Goal: Task Accomplishment & Management: Complete application form

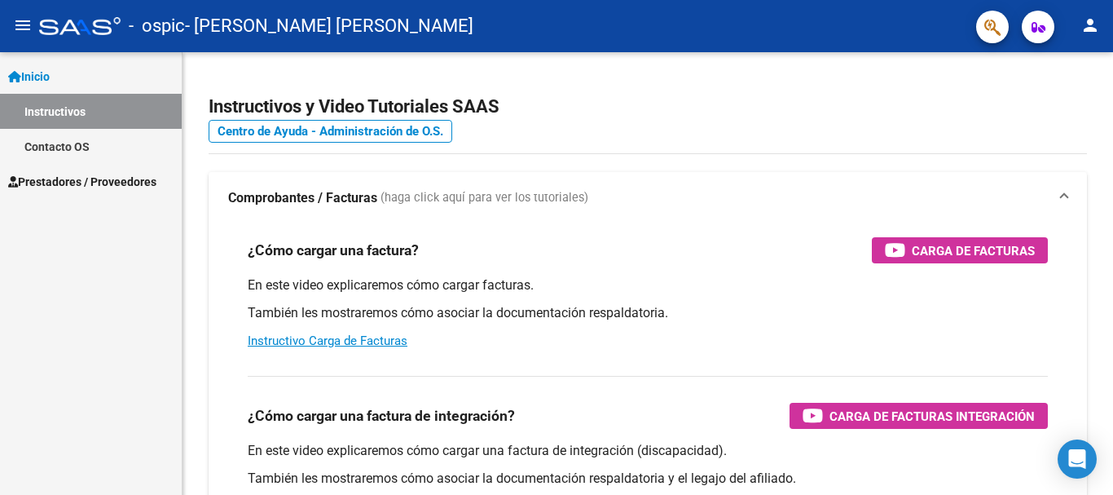
click at [125, 113] on link "Instructivos" at bounding box center [91, 111] width 182 height 35
click at [117, 180] on span "Prestadores / Proveedores" at bounding box center [82, 182] width 148 height 18
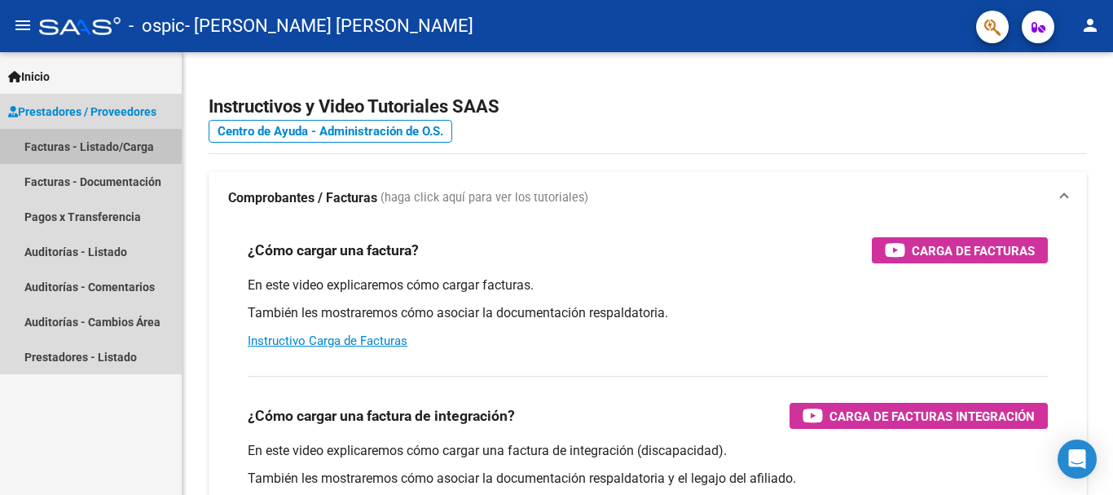
click at [116, 143] on link "Facturas - Listado/Carga" at bounding box center [91, 146] width 182 height 35
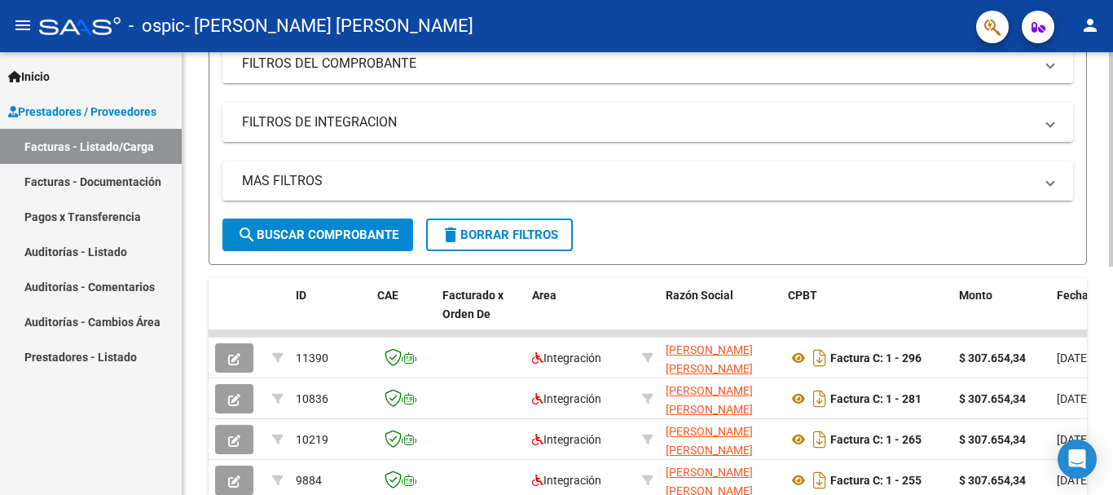
scroll to position [302, 0]
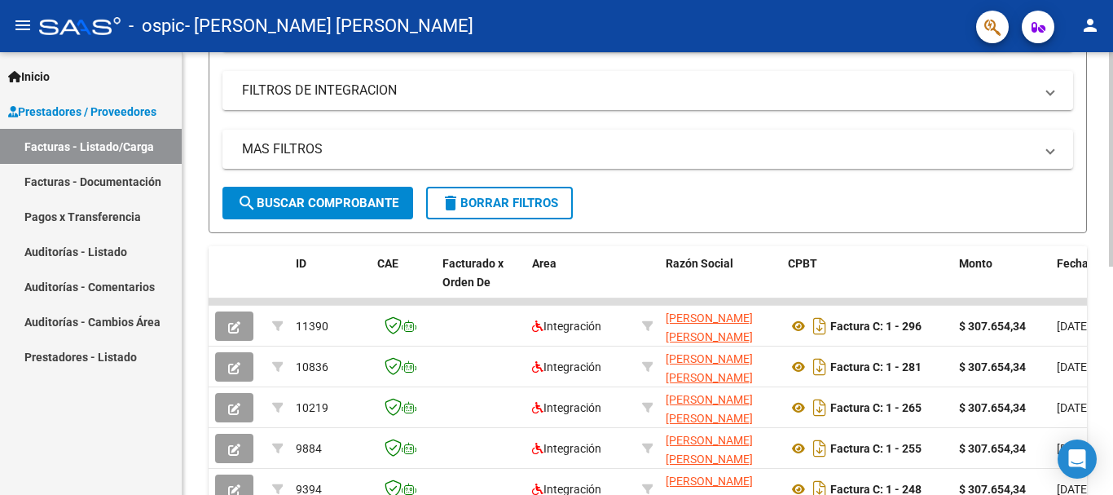
click at [1112, 292] on div at bounding box center [1111, 310] width 4 height 214
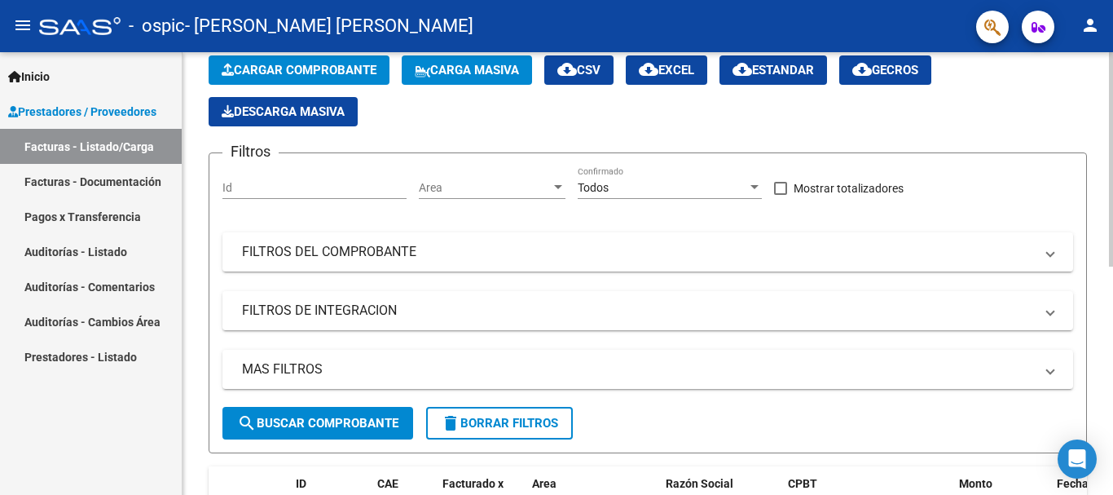
scroll to position [0, 0]
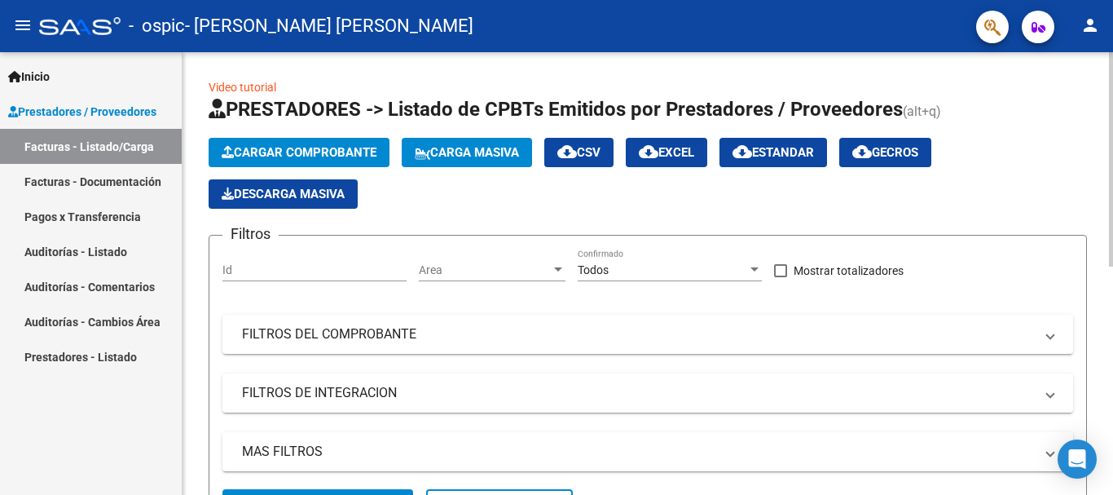
click at [1111, 120] on div at bounding box center [1111, 159] width 4 height 214
click at [329, 148] on span "Cargar Comprobante" at bounding box center [299, 152] width 155 height 15
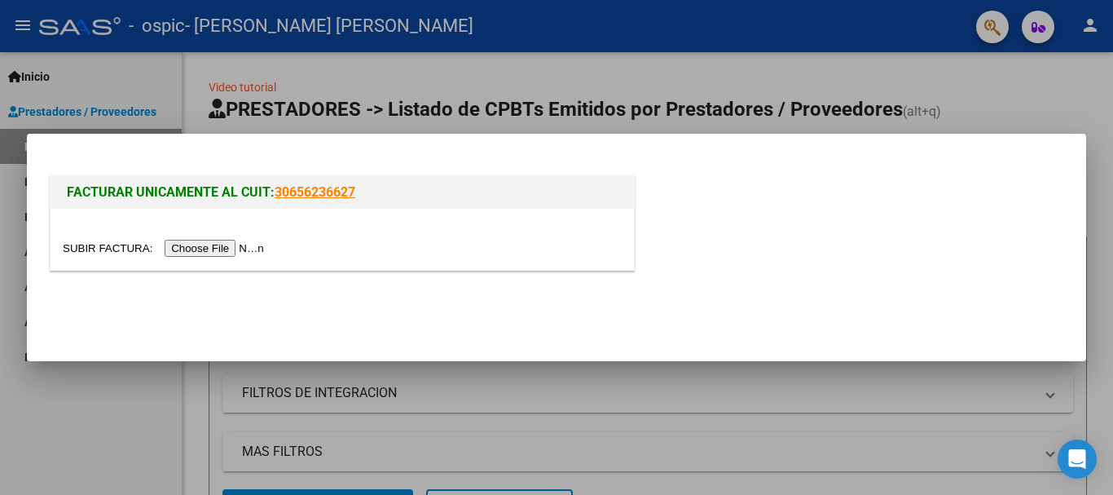
click at [196, 249] on input "file" at bounding box center [166, 248] width 206 height 17
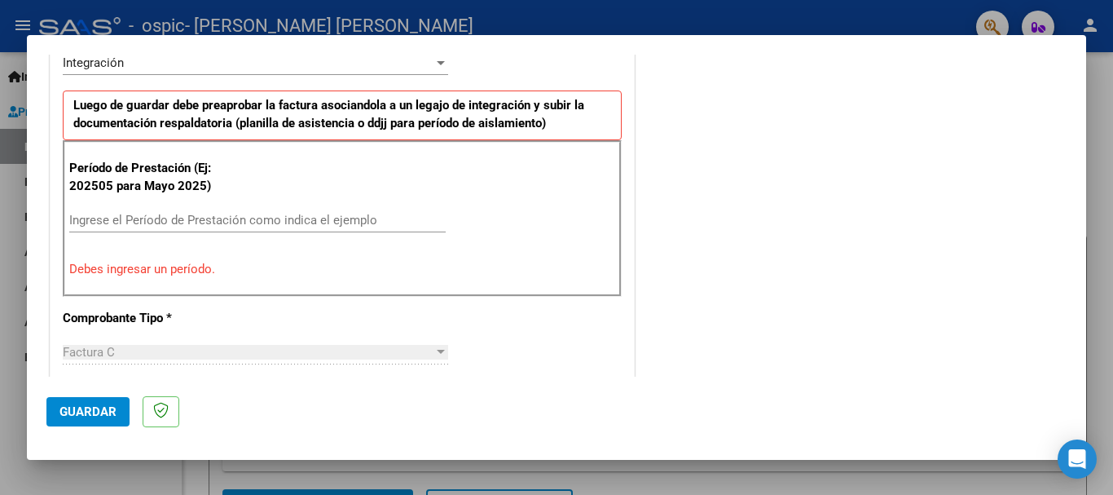
scroll to position [423, 0]
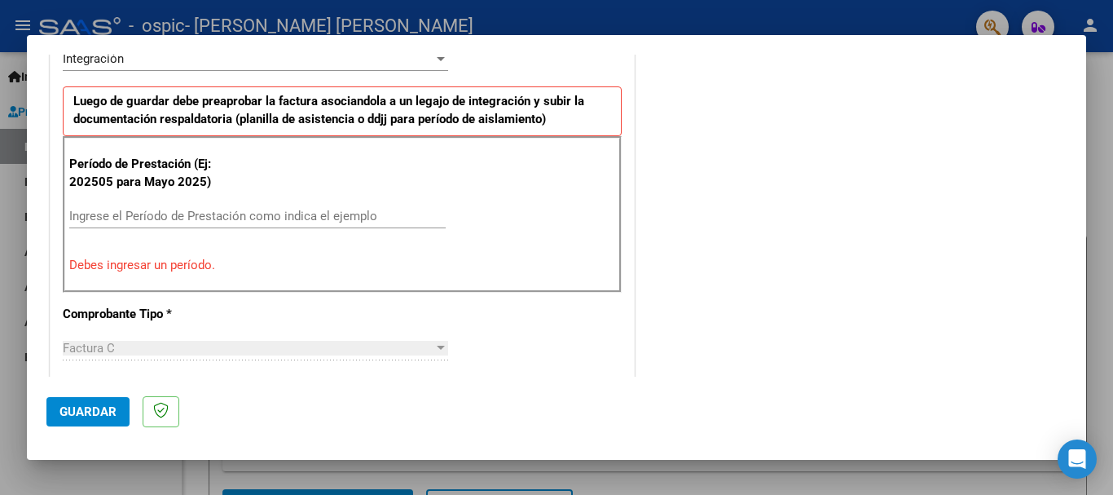
click at [186, 218] on input "Ingrese el Período de Prestación como indica el ejemplo" at bounding box center [257, 216] width 376 height 15
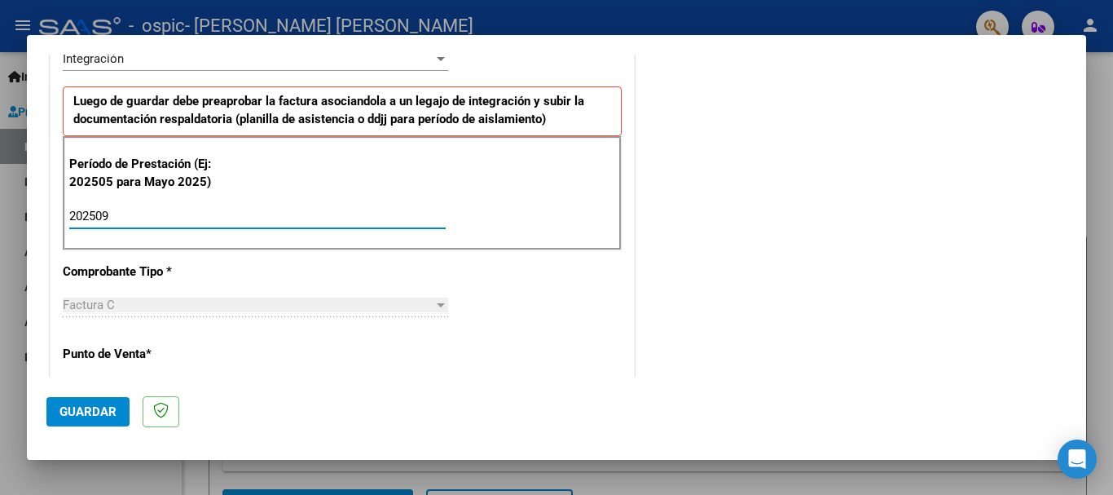
type input "202509"
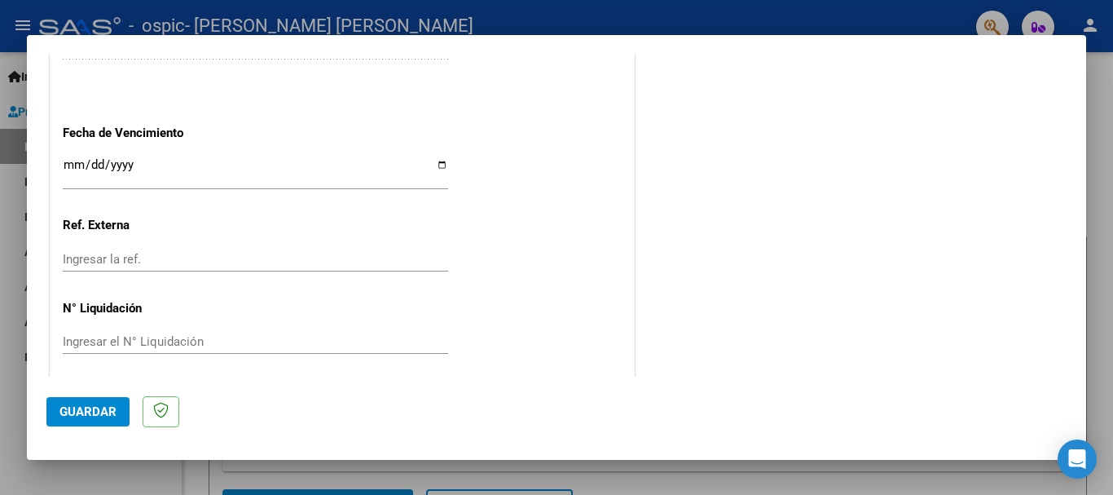
scroll to position [1112, 0]
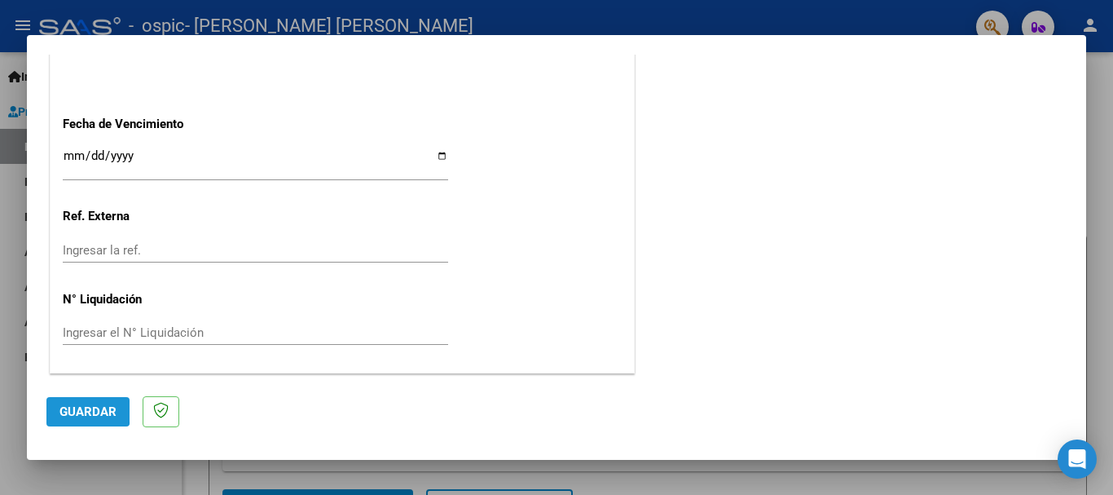
click at [65, 407] on span "Guardar" at bounding box center [87, 411] width 57 height 15
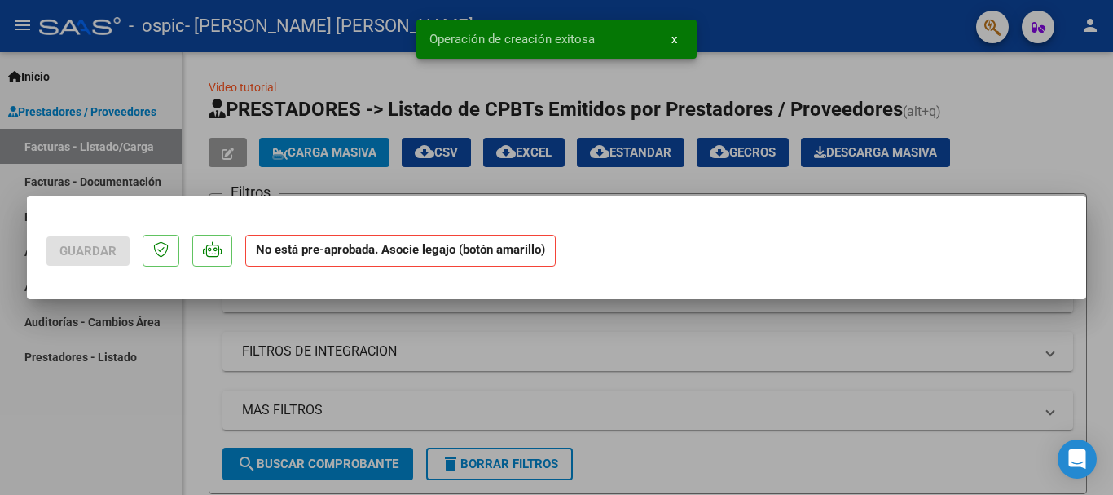
scroll to position [0, 0]
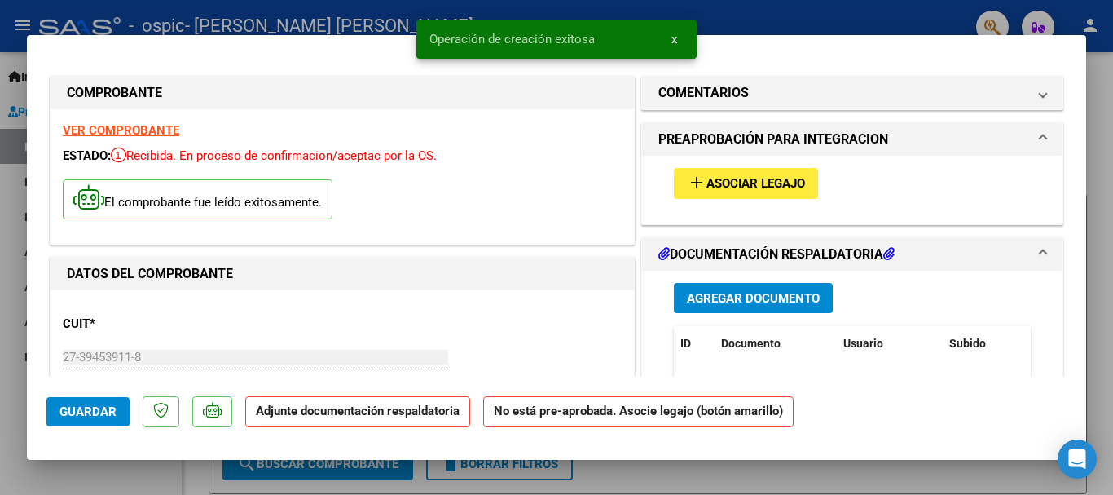
click at [720, 186] on span "Asociar Legajo" at bounding box center [755, 184] width 99 height 15
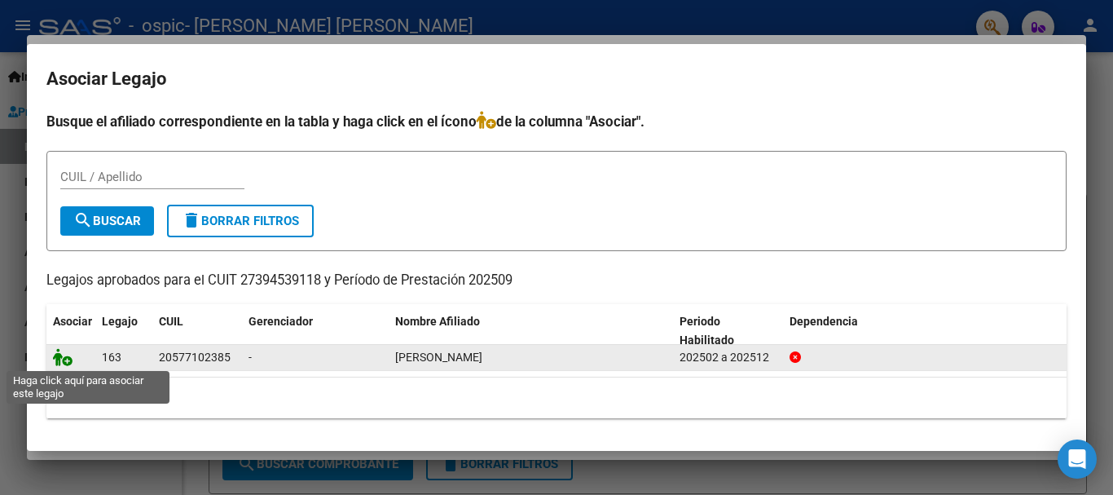
click at [65, 365] on icon at bounding box center [63, 357] width 20 height 18
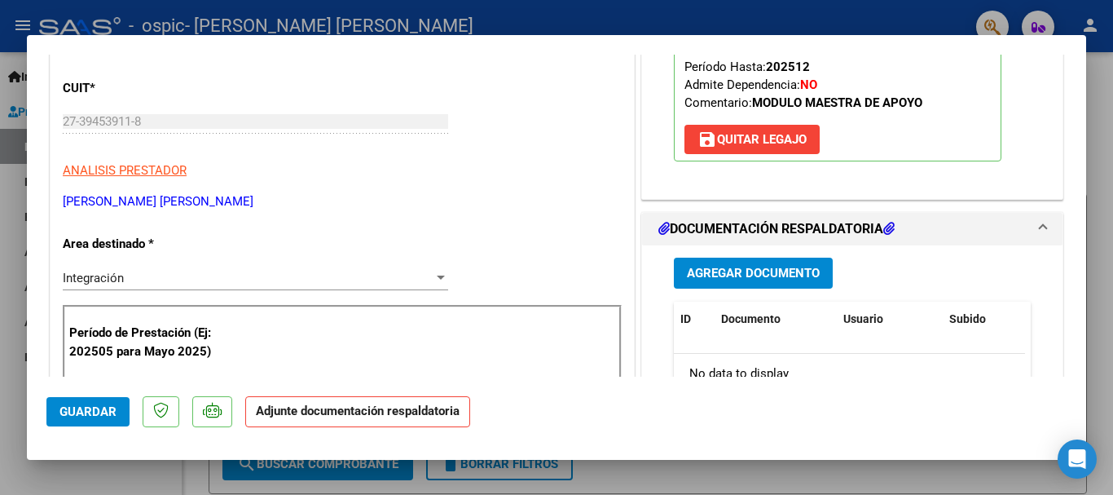
scroll to position [240, 0]
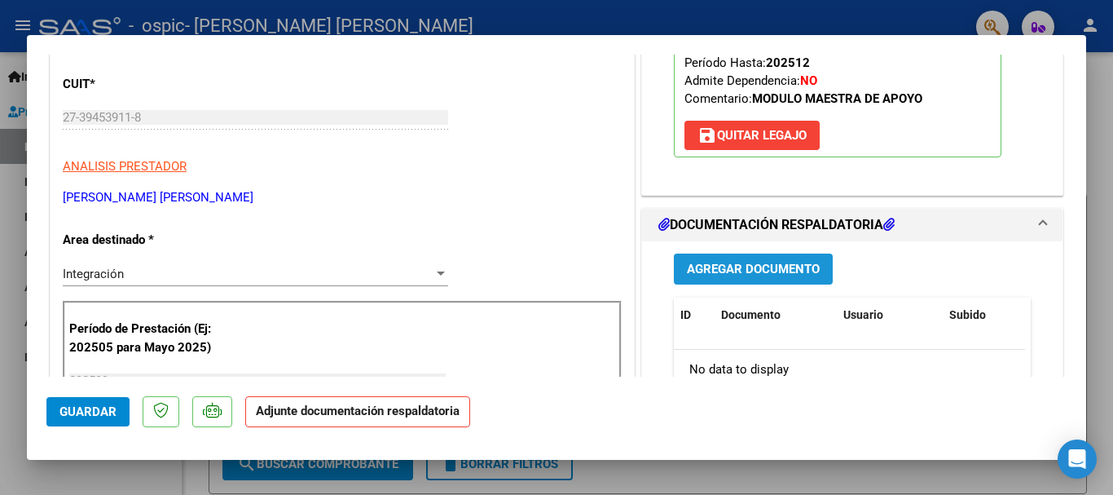
click at [707, 262] on span "Agregar Documento" at bounding box center [753, 269] width 133 height 15
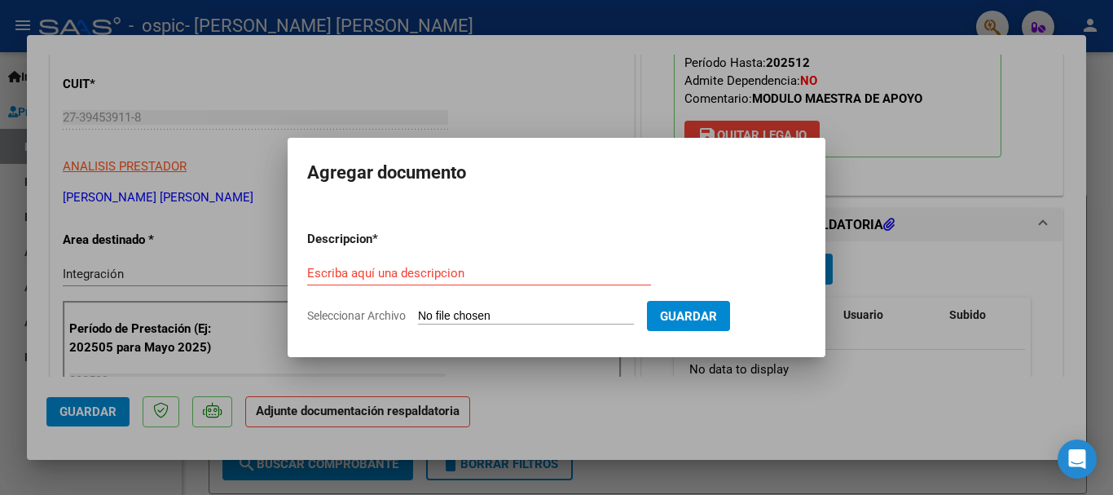
click at [456, 316] on input "Seleccionar Archivo" at bounding box center [526, 316] width 216 height 15
type input "C:\fakepath\PlanillaEsteban.pdf"
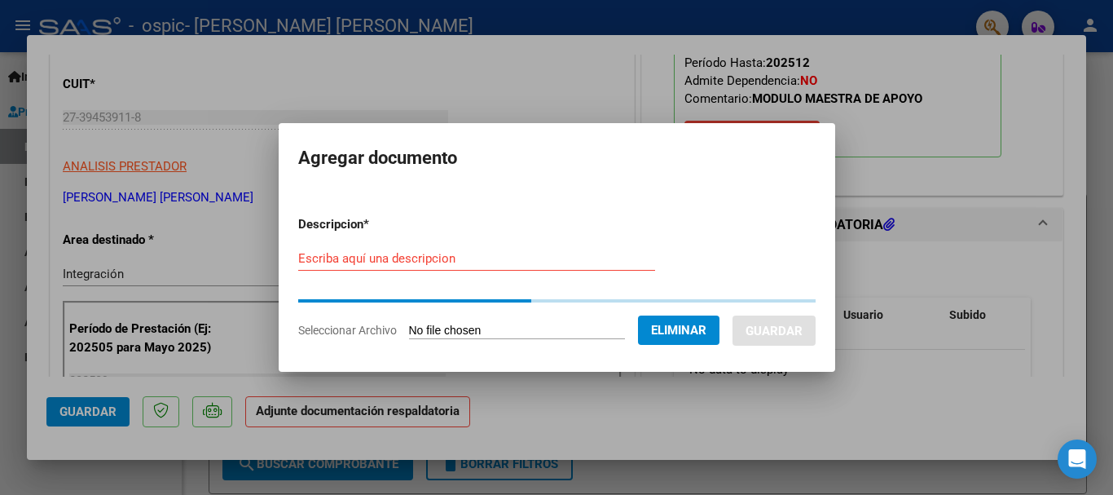
click at [432, 255] on input "Escriba aquí una descripcion" at bounding box center [476, 258] width 357 height 15
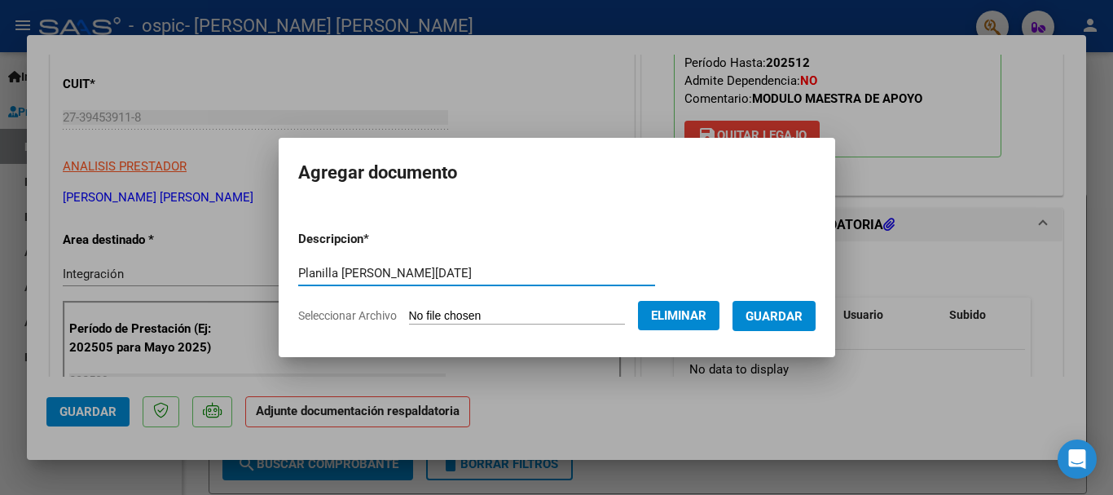
type input "Planilla [PERSON_NAME][DATE]"
click at [803, 319] on span "Guardar" at bounding box center [774, 316] width 57 height 15
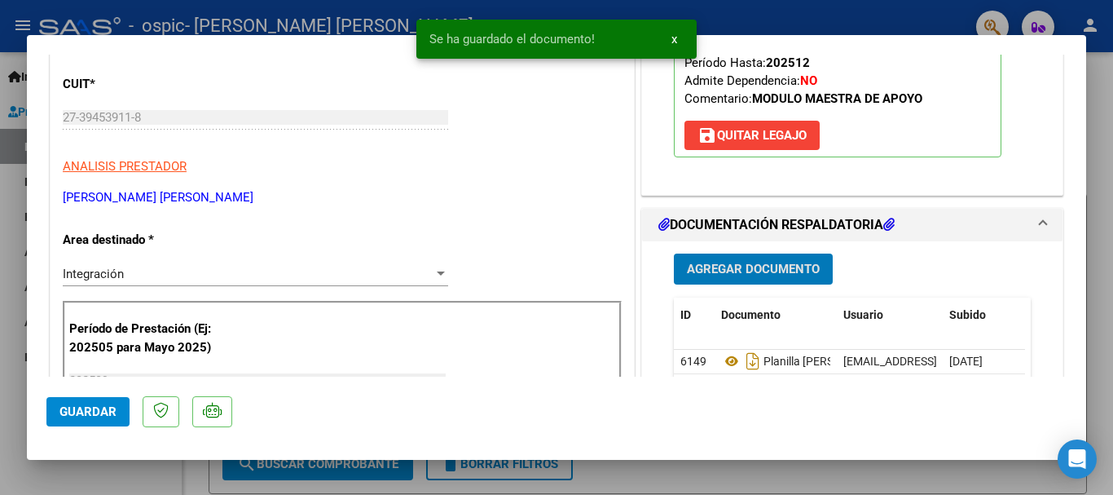
click at [110, 412] on span "Guardar" at bounding box center [87, 411] width 57 height 15
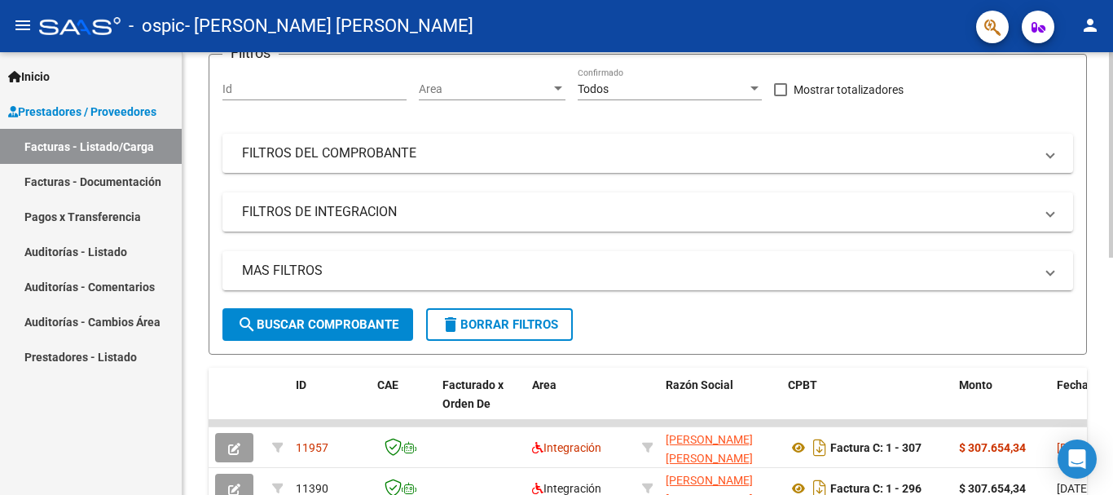
scroll to position [210, 0]
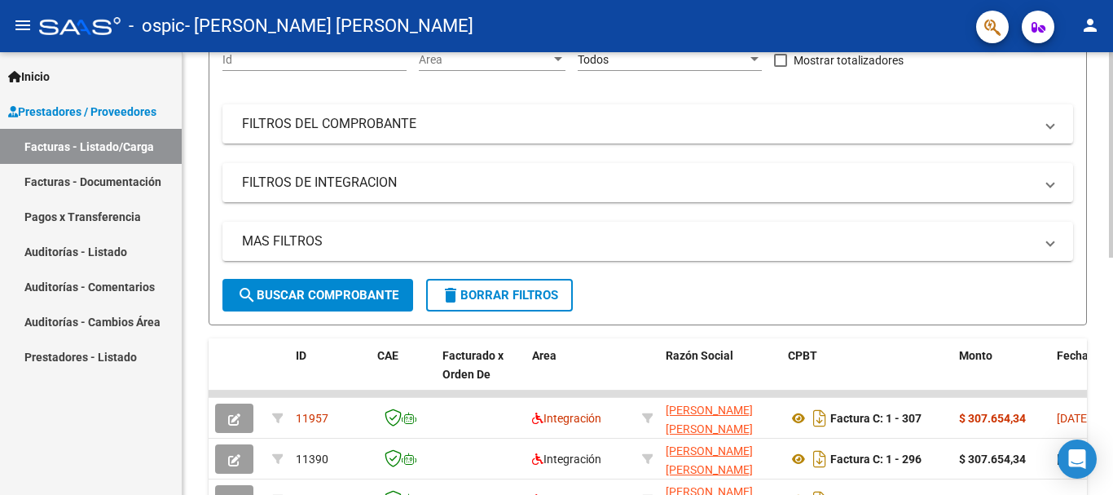
click at [1112, 187] on div at bounding box center [1111, 254] width 4 height 205
